Goal: Navigation & Orientation: Find specific page/section

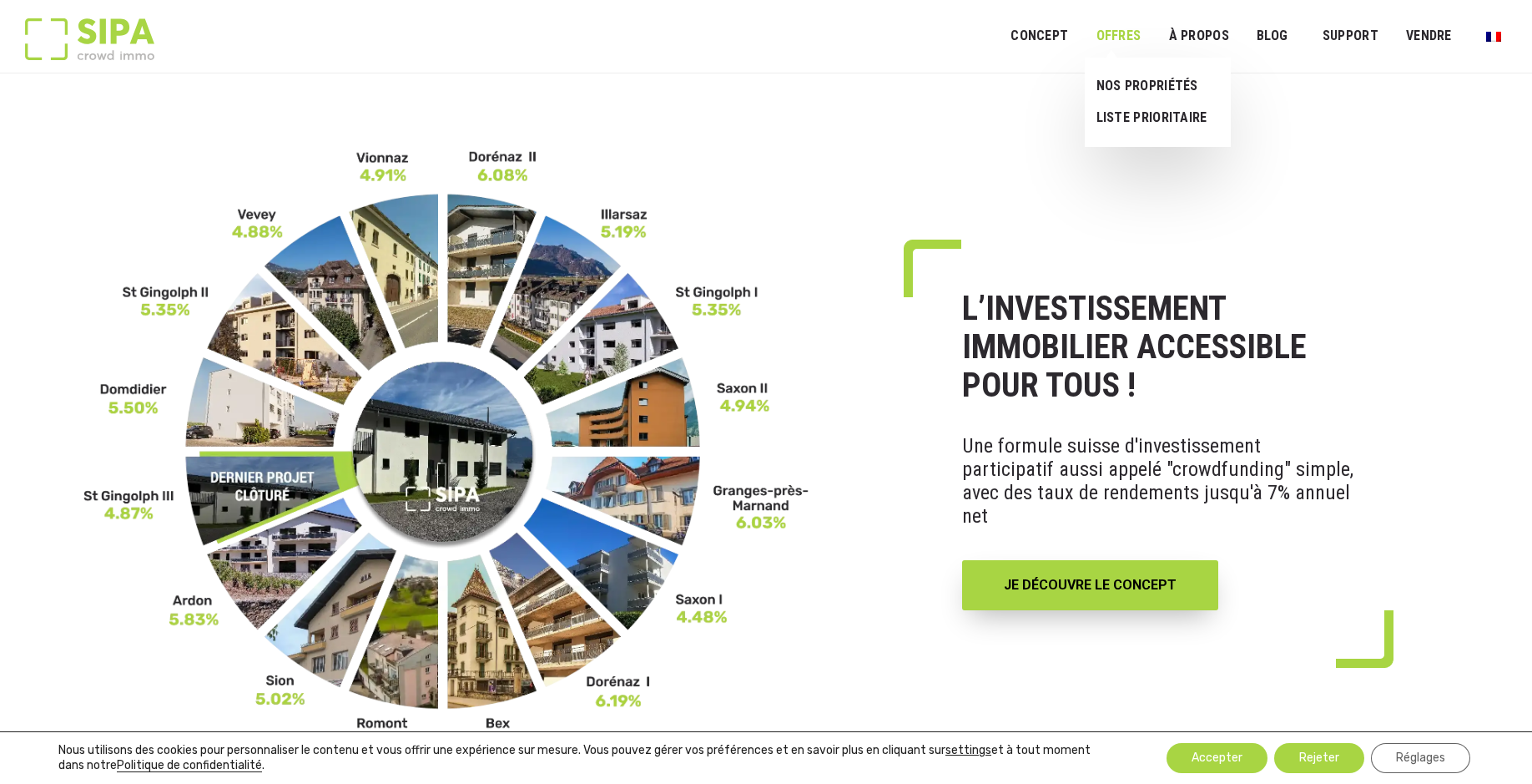
click at [1112, 31] on link "OFFRES" at bounding box center [1118, 36] width 66 height 38
click at [1115, 111] on link "LISTE PRIORITAIRE" at bounding box center [1151, 117] width 133 height 32
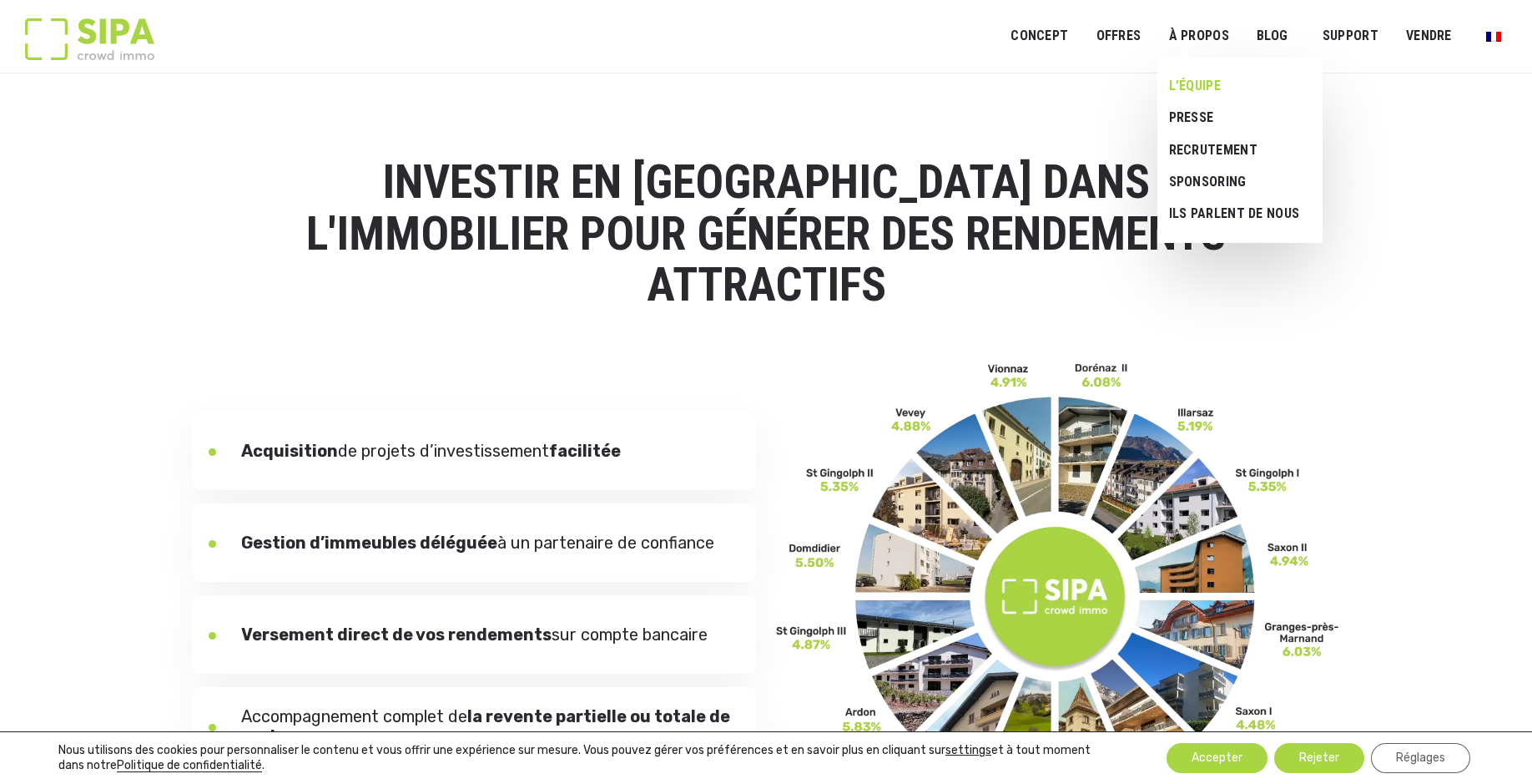
click at [1207, 81] on link "L’ÉQUIPE" at bounding box center [1234, 85] width 153 height 32
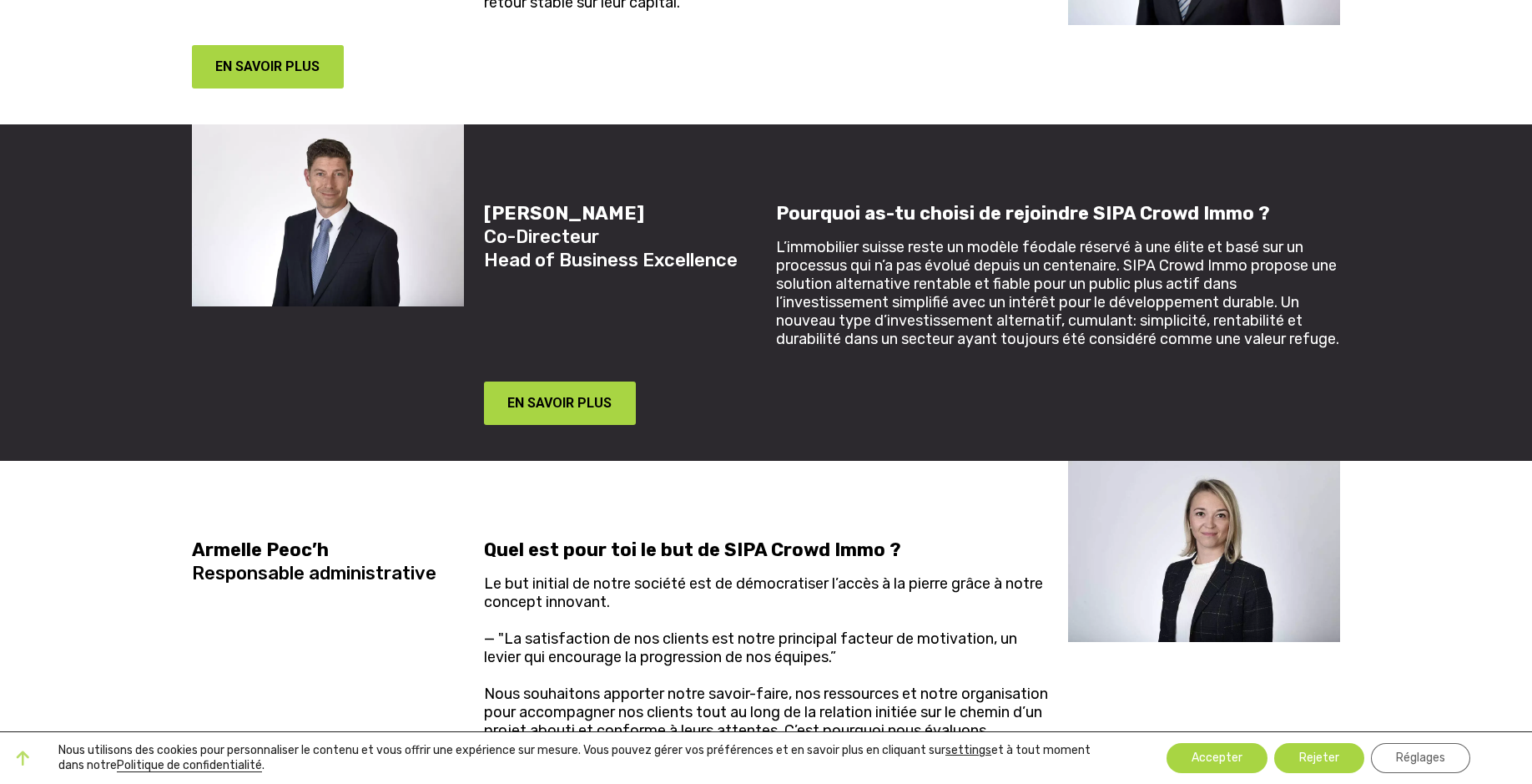
scroll to position [1836, 0]
